Goal: Navigation & Orientation: Find specific page/section

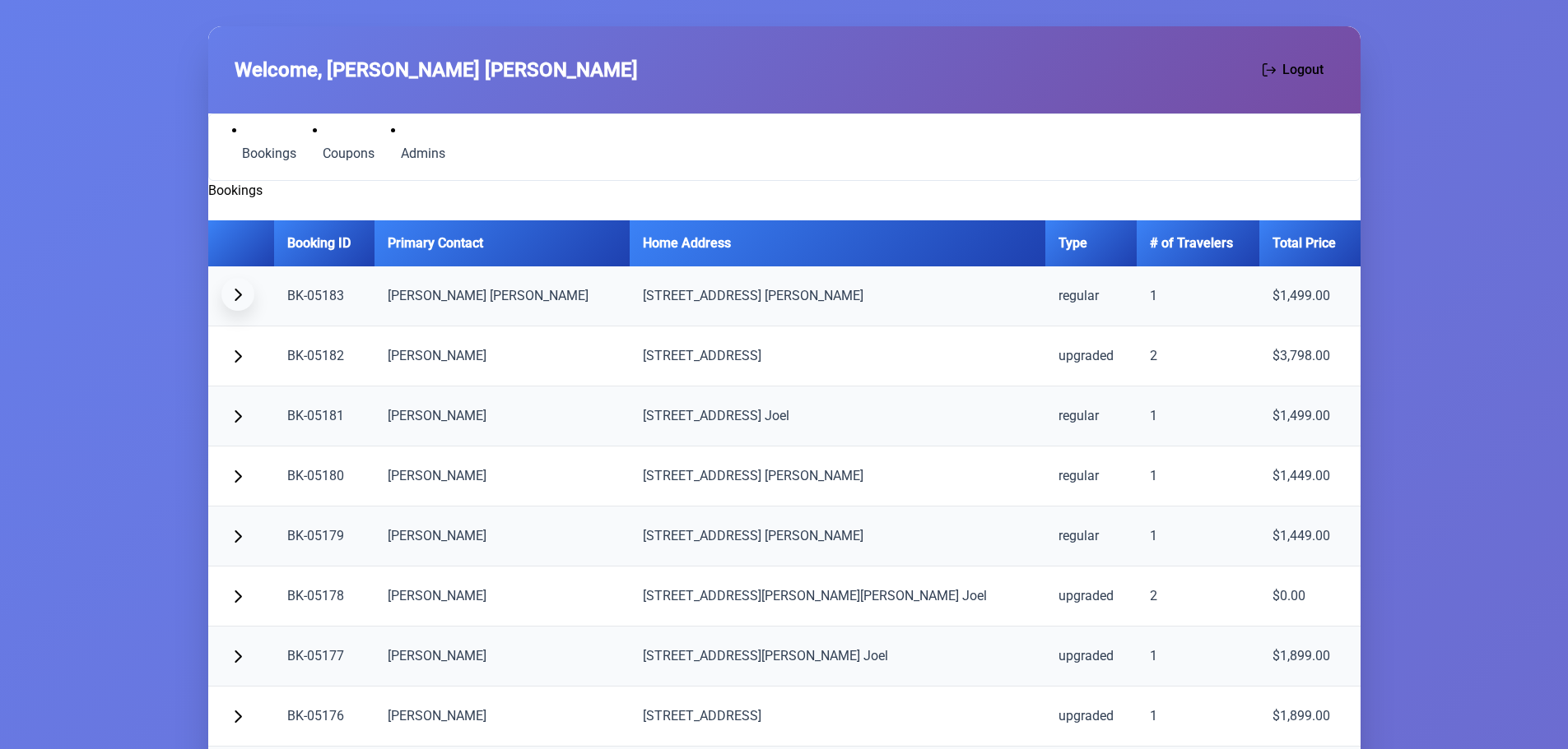
click at [235, 290] on span "button" at bounding box center [238, 295] width 13 height 13
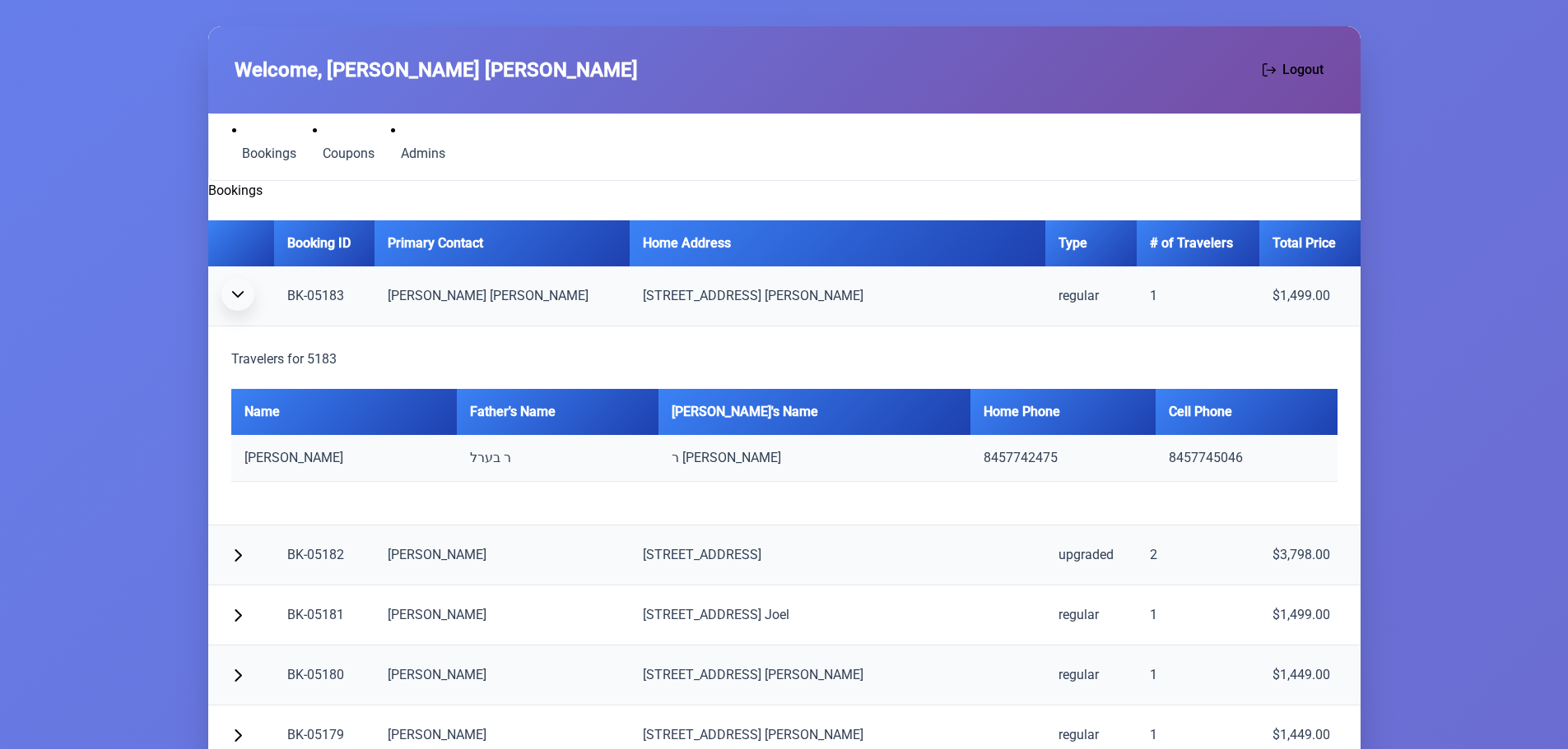
click at [233, 295] on span "button" at bounding box center [238, 295] width 13 height 13
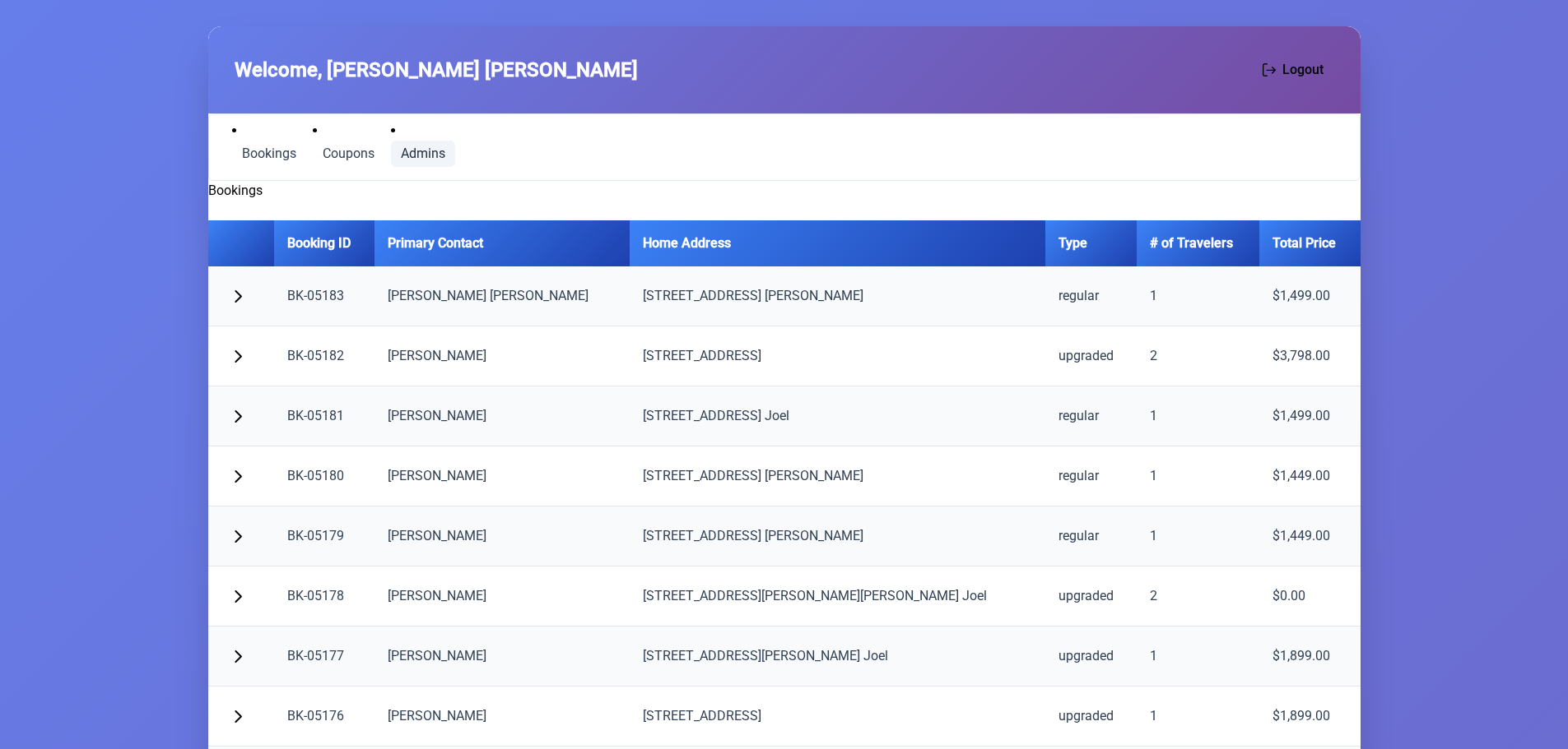
drag, startPoint x: 438, startPoint y: 148, endPoint x: 419, endPoint y: 148, distance: 19.0
click at [438, 148] on span "Admins" at bounding box center [423, 154] width 45 height 13
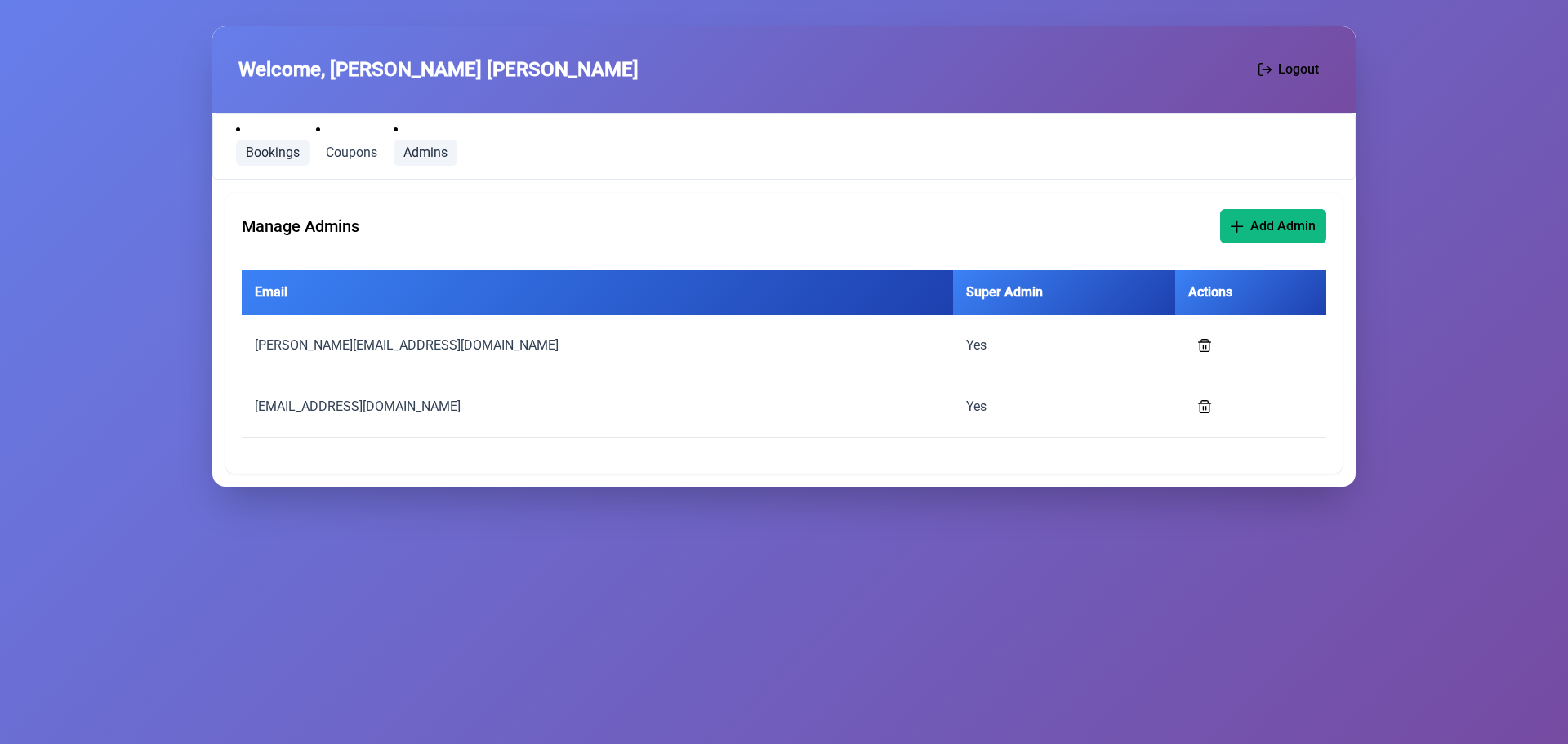
click at [258, 141] on link "Bookings" at bounding box center [272, 153] width 73 height 26
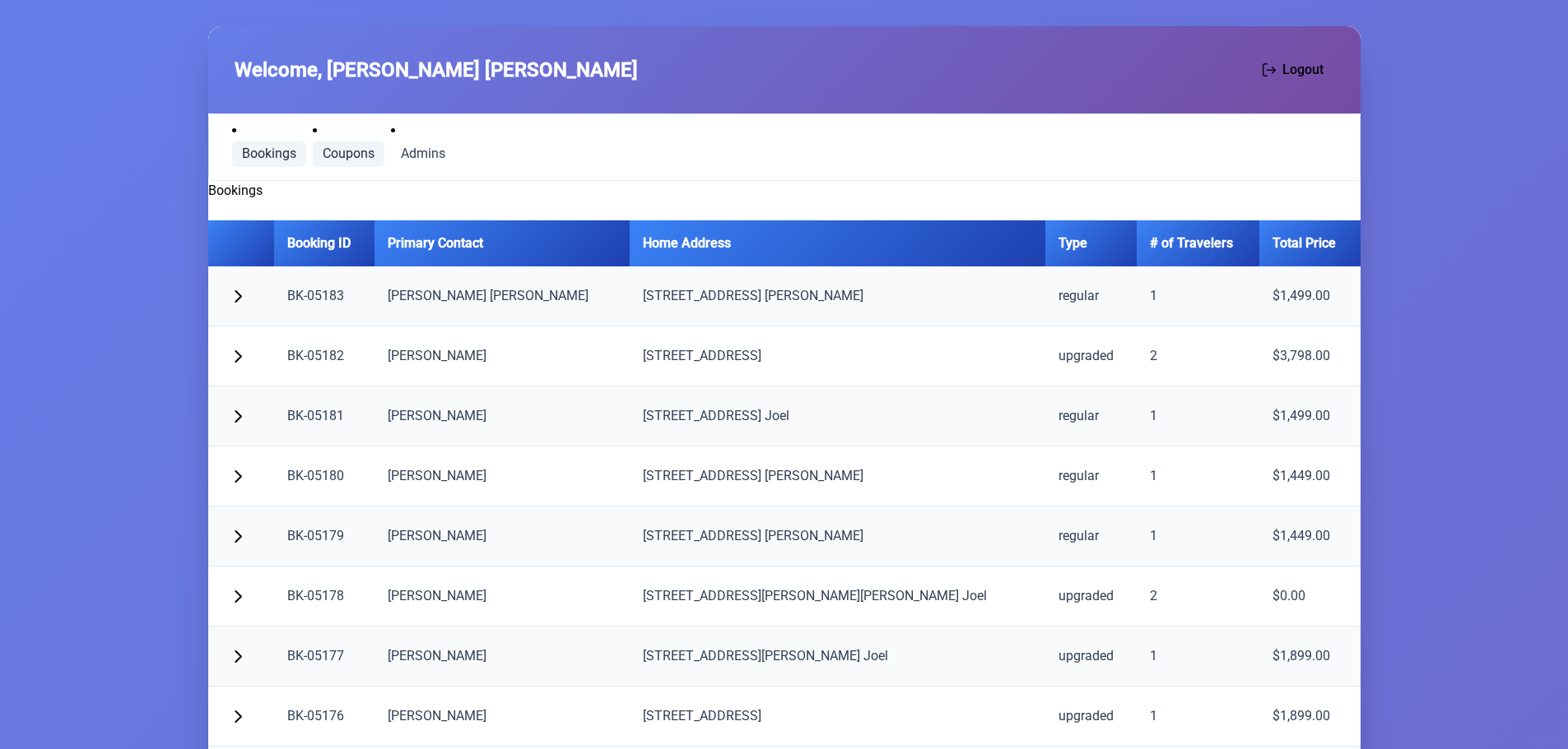
click at [333, 147] on span "Coupons" at bounding box center [349, 154] width 52 height 13
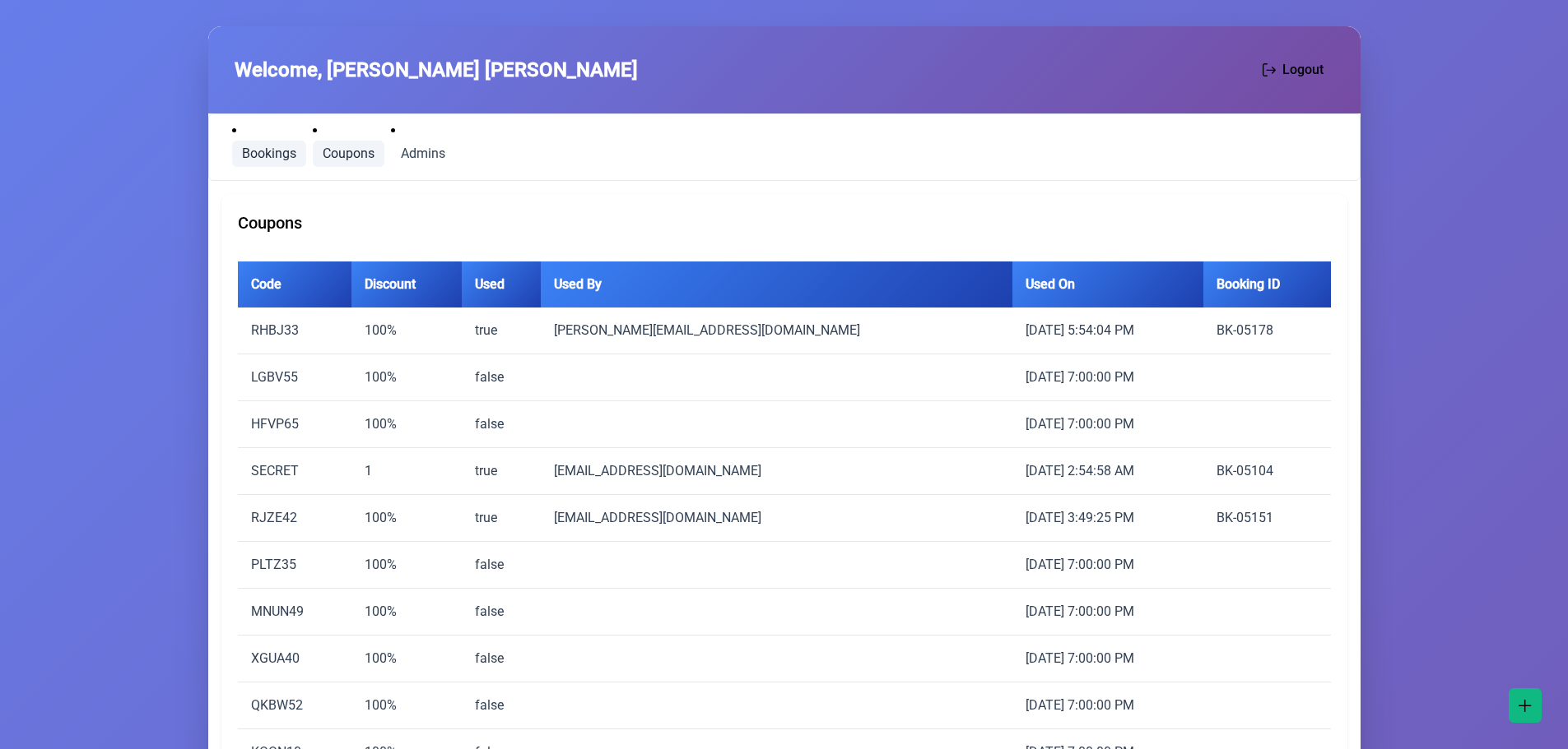
click at [261, 147] on span "Bookings" at bounding box center [269, 154] width 54 height 13
